Goal: Information Seeking & Learning: Find specific fact

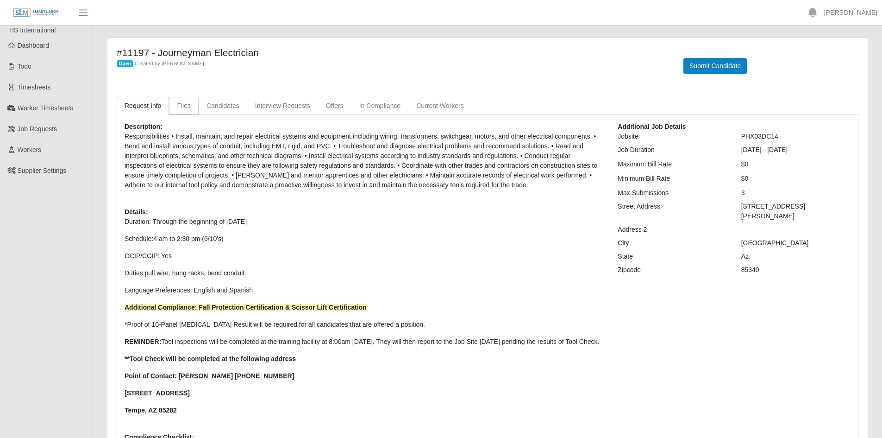
click at [179, 104] on link "Files" at bounding box center [184, 106] width 30 height 18
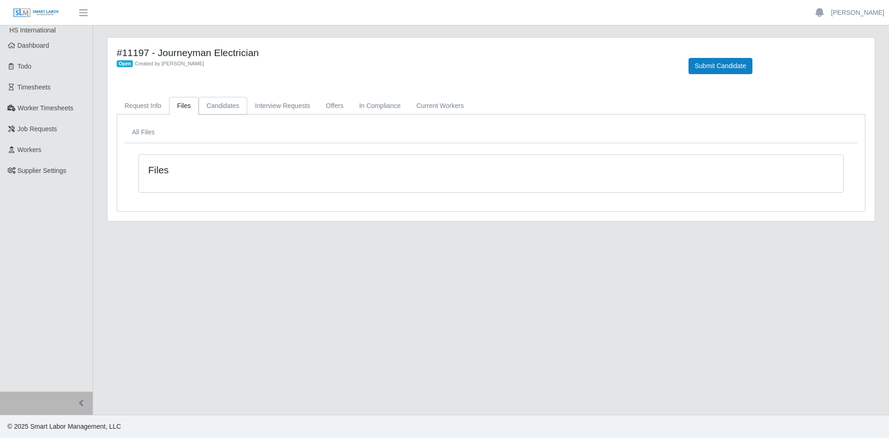
click at [210, 102] on link "Candidates" at bounding box center [223, 106] width 49 height 18
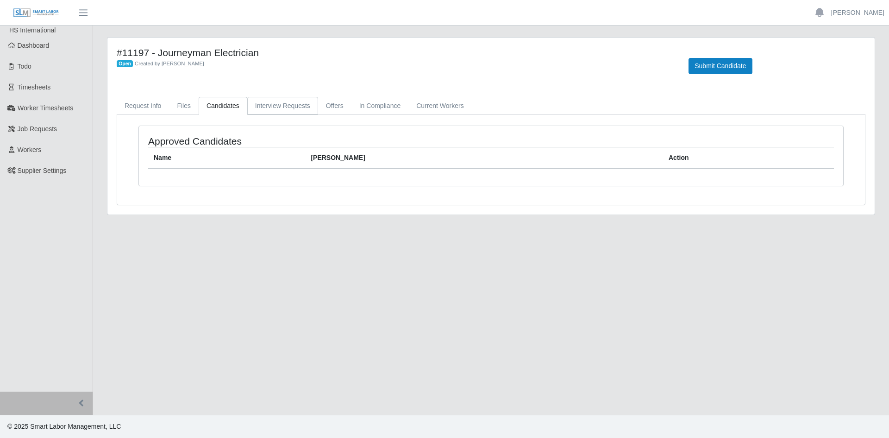
click at [281, 101] on link "Interview Requests" at bounding box center [282, 106] width 71 height 18
click at [146, 104] on link "Request Info" at bounding box center [143, 106] width 52 height 18
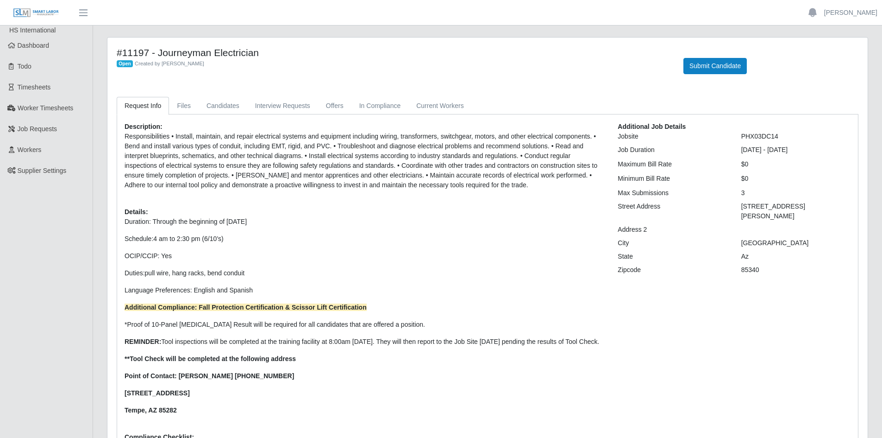
click at [276, 381] on p "Point of Contact: [PERSON_NAME] [PHONE_NUMBER]" at bounding box center [364, 376] width 479 height 10
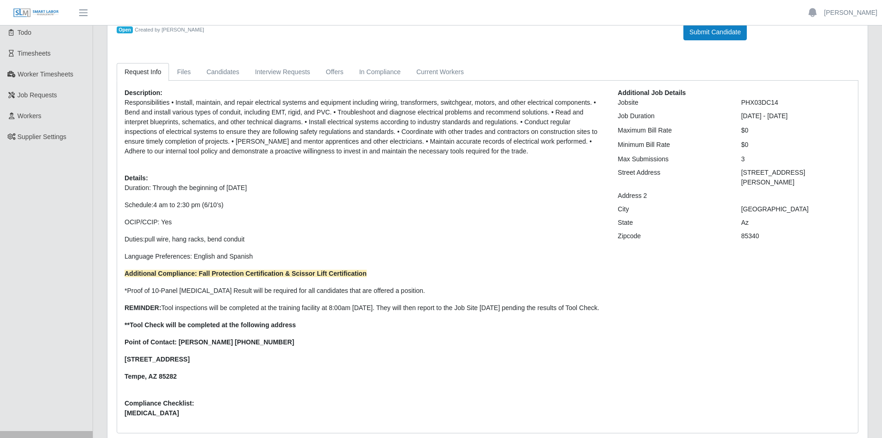
scroll to position [83, 0]
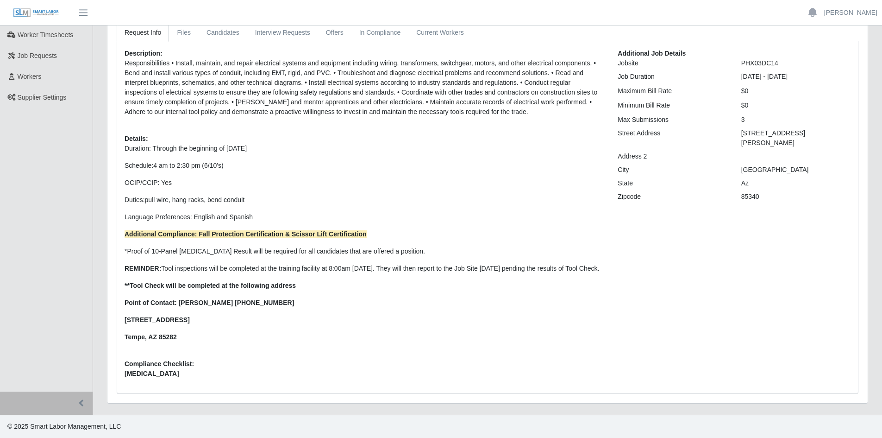
click at [365, 229] on p "Additional Compliance: Fall Protection Certification & Scissor Lift Certificati…" at bounding box center [364, 234] width 479 height 10
click at [363, 229] on p "Additional Compliance: Fall Protection Certification & Scissor Lift Certificati…" at bounding box center [364, 234] width 479 height 10
click at [361, 230] on strong "Additional Compliance: Fall Protection Certification & Scissor Lift Certificati…" at bounding box center [246, 233] width 242 height 7
click at [198, 230] on strong "Additional Compliance: Fall Protection Certification & Scissor Lift Certificati…" at bounding box center [246, 233] width 242 height 7
click at [199, 230] on strong "Additional Compliance: Fall Protection Certification & Scissor Lift Certificati…" at bounding box center [246, 233] width 242 height 7
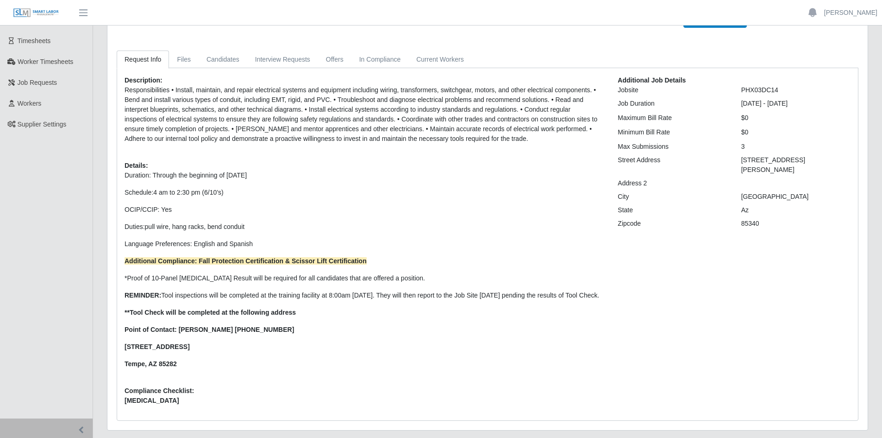
scroll to position [0, 0]
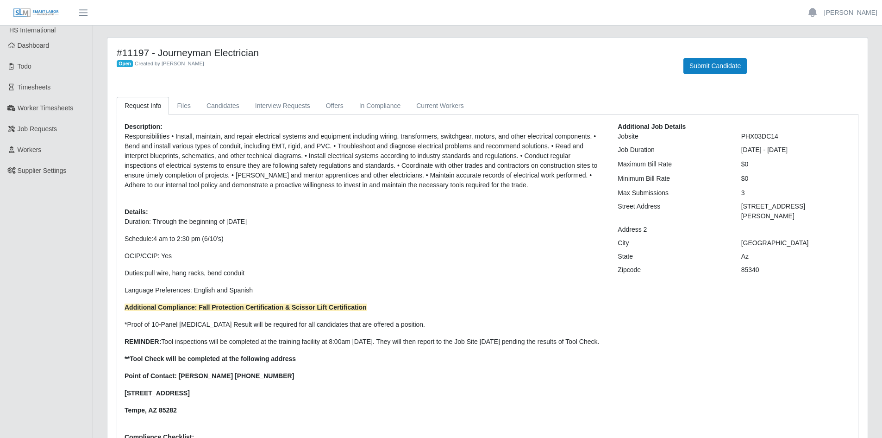
click at [420, 258] on p "OCIP/CCIP: Yes" at bounding box center [364, 256] width 479 height 10
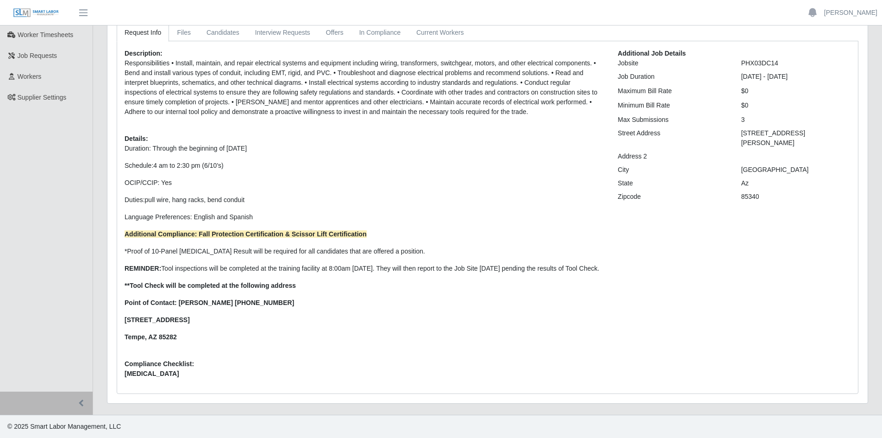
scroll to position [83, 0]
click at [287, 230] on strong "Additional Compliance: Fall Protection Certification & Scissor Lift Certificati…" at bounding box center [246, 233] width 242 height 7
click at [378, 229] on p "Additional Compliance: Fall Protection Certification & Scissor Lift Certificati…" at bounding box center [364, 234] width 479 height 10
click at [354, 230] on p "Duration: Through the beginning of [DATE] Schedule: 4 am to 2:30 pm (6/10’s) OC…" at bounding box center [364, 243] width 479 height 198
click at [235, 230] on strong "Additional Compliance: Fall Protection Certification & Scissor Lift Certificati…" at bounding box center [246, 233] width 242 height 7
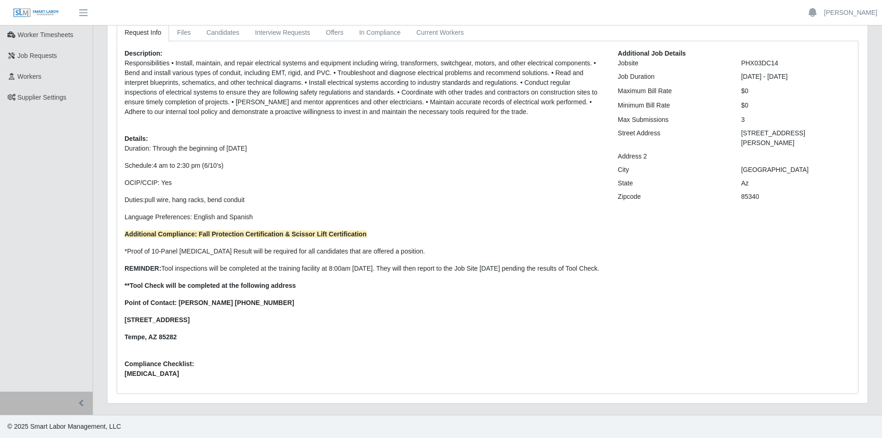
click at [214, 219] on p "Duration: Through the beginning of [DATE] Schedule: 4 am to 2:30 pm (6/10’s) OC…" at bounding box center [364, 243] width 479 height 198
